Goal: Information Seeking & Learning: Learn about a topic

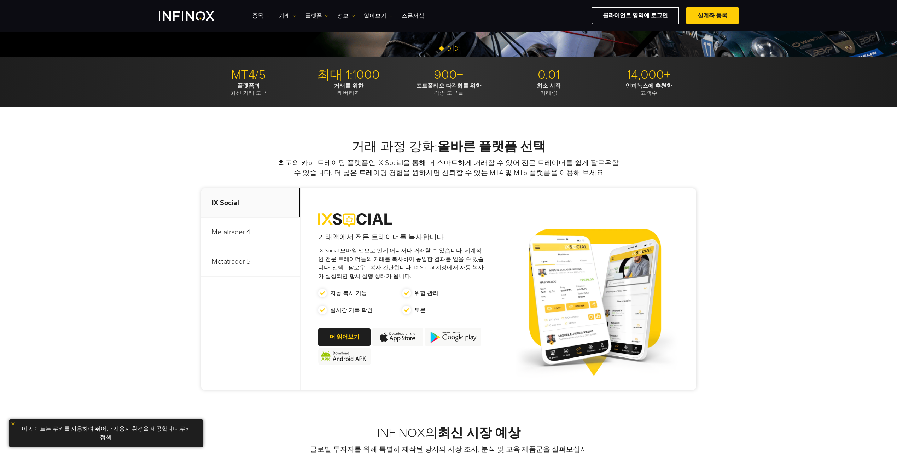
click at [242, 268] on p "Metatrader 5" at bounding box center [250, 261] width 99 height 29
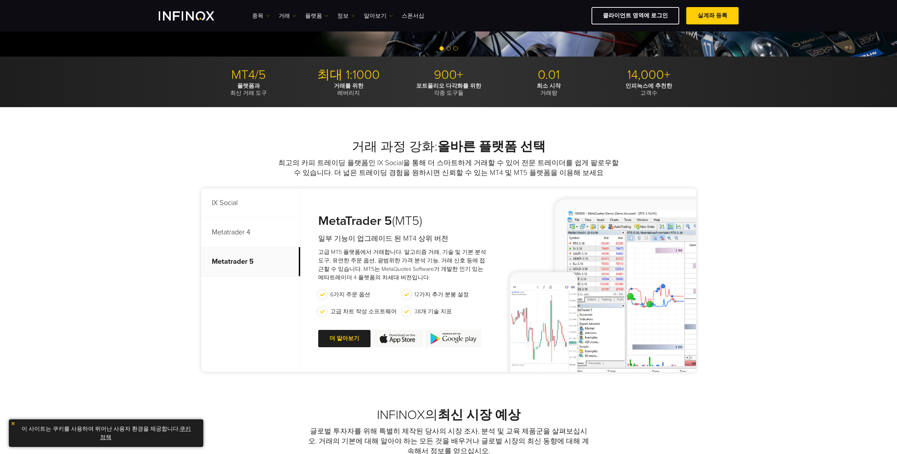
click at [251, 204] on p "IX Social" at bounding box center [250, 203] width 99 height 29
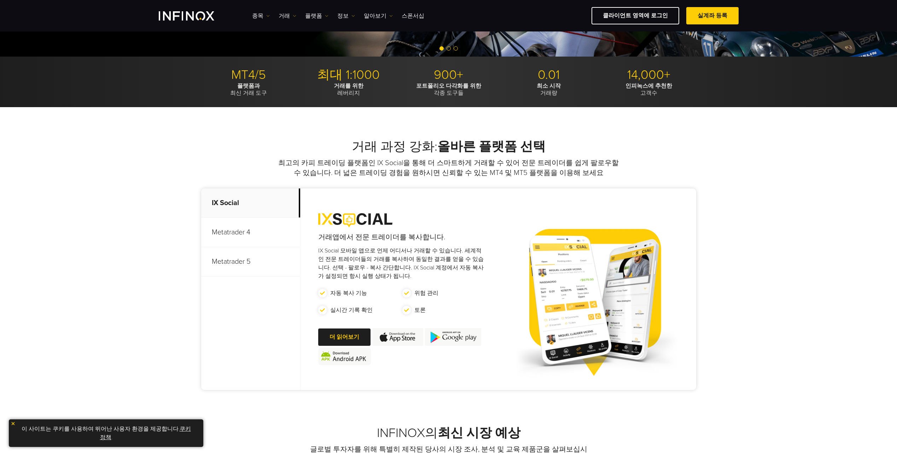
click at [253, 260] on p "Metatrader 5" at bounding box center [250, 261] width 99 height 29
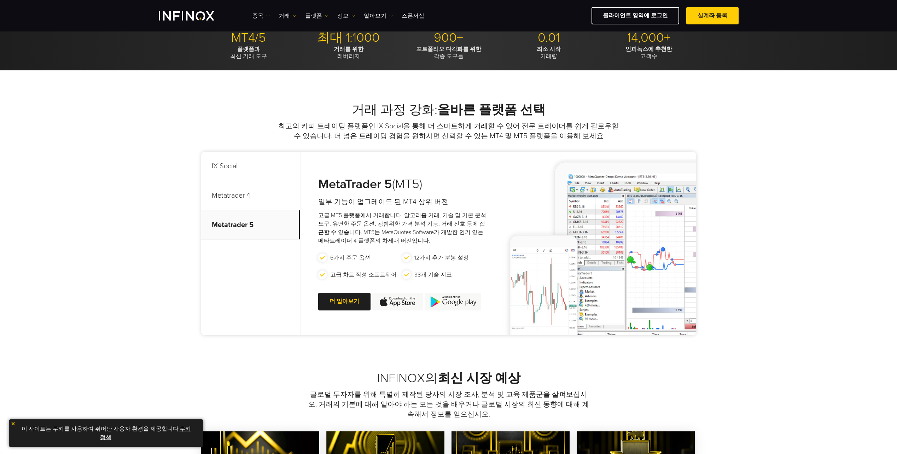
scroll to position [212, 0]
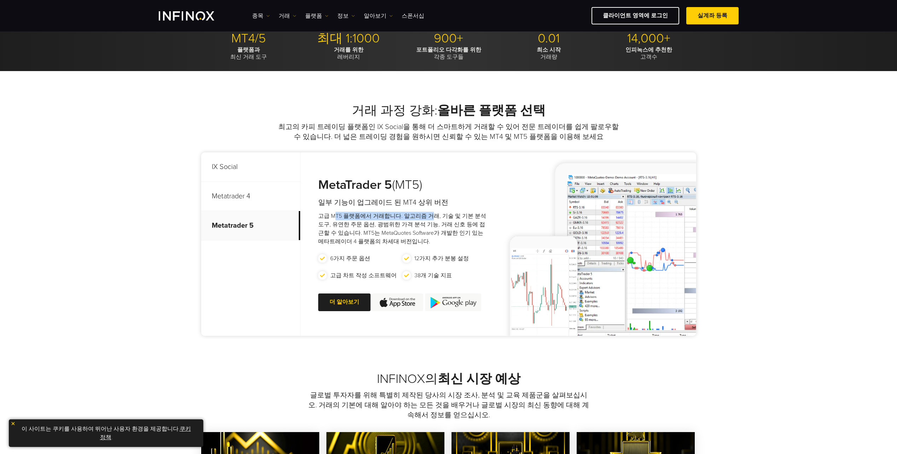
drag, startPoint x: 388, startPoint y: 214, endPoint x: 428, endPoint y: 218, distance: 39.7
click at [428, 218] on p "고급 MT5 플랫폼에서 거래합니다. 알고리즘 거래, 기술 및 기본 분석 도구, 유연한 주문 옵션, 광범위한 가격 분석 기능, 거래 신호 등에 …" at bounding box center [402, 229] width 169 height 34
drag, startPoint x: 428, startPoint y: 218, endPoint x: 372, endPoint y: 225, distance: 55.6
click at [387, 230] on p "고급 MT5 플랫폼에서 거래합니다. 알고리즘 거래, 기술 및 기본 분석 도구, 유연한 주문 옵션, 광범위한 가격 분석 기능, 거래 신호 등에 …" at bounding box center [402, 229] width 169 height 34
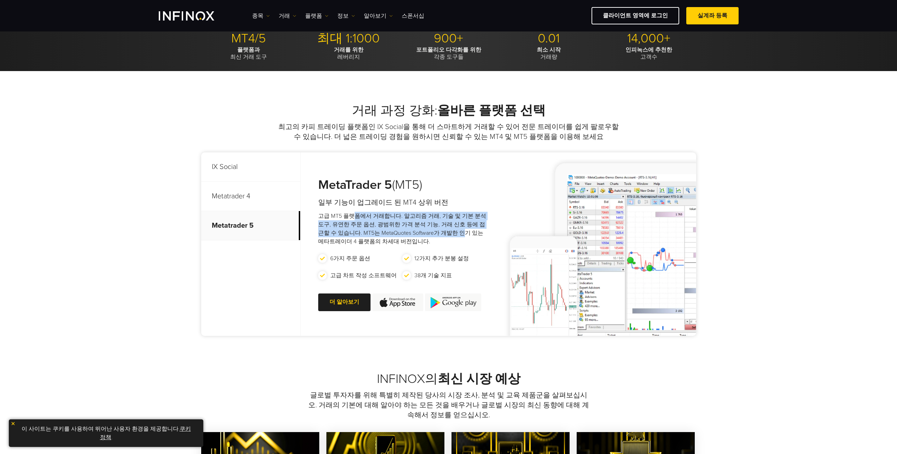
drag, startPoint x: 352, startPoint y: 212, endPoint x: 450, endPoint y: 235, distance: 100.7
click at [449, 235] on p "고급 MT5 플랫폼에서 거래합니다. 알고리즘 거래, 기술 및 기본 분석 도구, 유연한 주문 옵션, 광범위한 가격 분석 기능, 거래 신호 등에 …" at bounding box center [402, 229] width 169 height 34
drag, startPoint x: 450, startPoint y: 235, endPoint x: 364, endPoint y: 231, distance: 86.1
click at [369, 231] on p "고급 MT5 플랫폼에서 거래합니다. 알고리즘 거래, 기술 및 기본 분석 도구, 유연한 주문 옵션, 광범위한 가격 분석 기능, 거래 신호 등에 …" at bounding box center [402, 229] width 169 height 34
drag, startPoint x: 341, startPoint y: 213, endPoint x: 410, endPoint y: 247, distance: 76.6
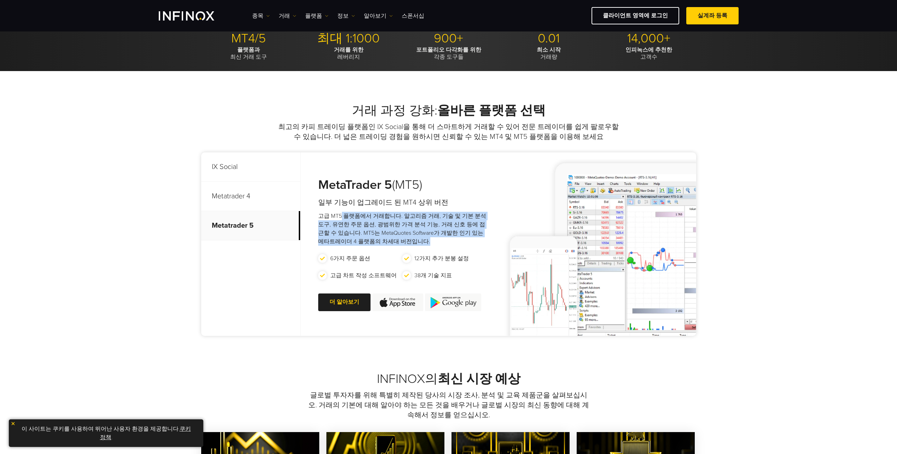
click at [410, 247] on div "MetaTrader 5 (MT5) 일부 기능이 업그레이드 된 MT4 상위 버전 고급 MT5 플랫폼에서 거래합니다. 알고리즘 거래, 기술 및 기…" at bounding box center [396, 244] width 190 height 184
drag, startPoint x: 410, startPoint y: 247, endPoint x: 352, endPoint y: 237, distance: 58.7
click at [354, 239] on p "고급 MT5 플랫폼에서 거래합니다. 알고리즘 거래, 기술 및 기본 분석 도구, 유연한 주문 옵션, 광범위한 가격 분석 기능, 거래 신호 등에 …" at bounding box center [402, 229] width 169 height 34
drag, startPoint x: 319, startPoint y: 212, endPoint x: 468, endPoint y: 265, distance: 158.2
click at [468, 265] on div "MetaTrader 5 (MT5) 일부 기능이 업그레이드 된 MT4 상위 버전 고급 MT5 플랫폼에서 거래합니다. 알고리즘 거래, 기술 및 기…" at bounding box center [396, 244] width 190 height 184
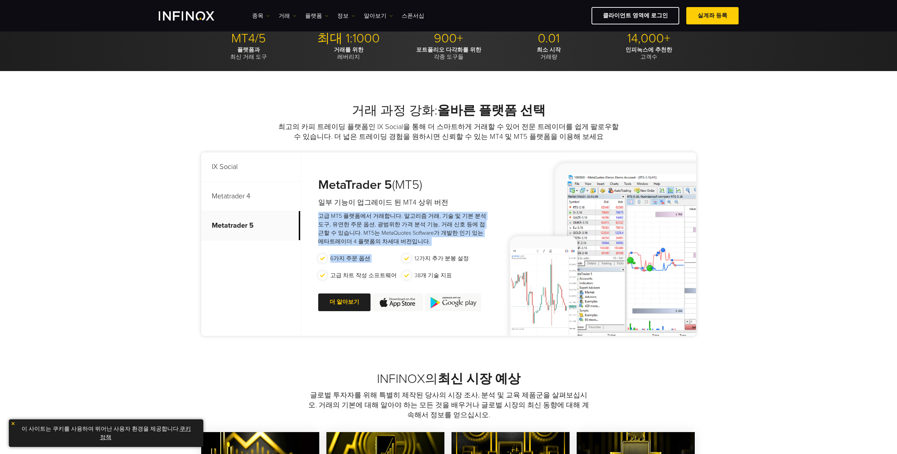
drag, startPoint x: 468, startPoint y: 265, endPoint x: 378, endPoint y: 238, distance: 93.7
click at [378, 238] on p "고급 MT5 플랫폼에서 거래합니다. 알고리즘 거래, 기술 및 기본 분석 도구, 유연한 주문 옵션, 광범위한 가격 분석 기능, 거래 신호 등에 …" at bounding box center [402, 229] width 169 height 34
